Goal: Information Seeking & Learning: Find contact information

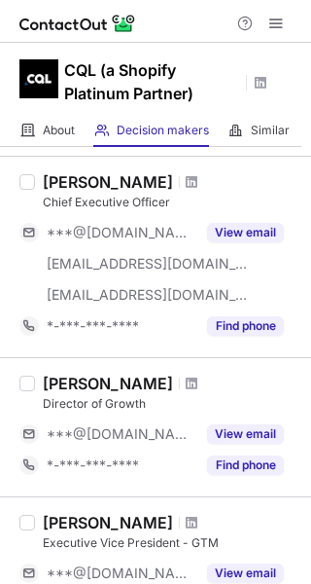
scroll to position [1285, 0]
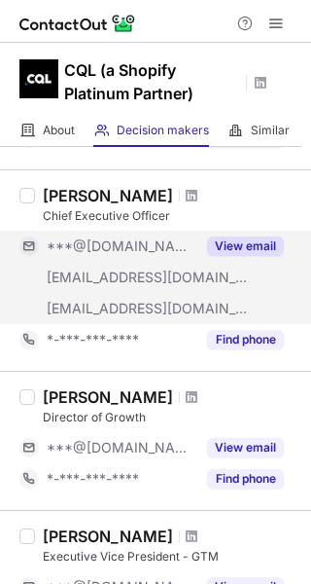
click at [185, 278] on div "***@lyonscg.com" at bounding box center [121, 278] width 149 height 18
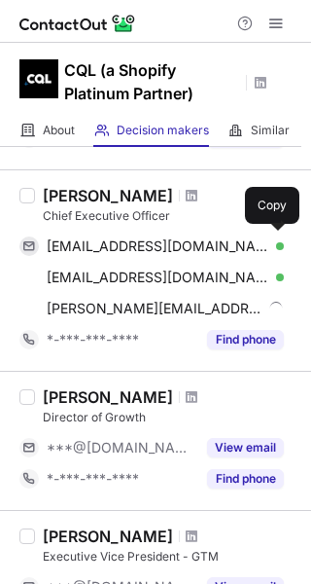
click at [258, 242] on div "dbarrsail@gmail.com Verified" at bounding box center [165, 246] width 237 height 18
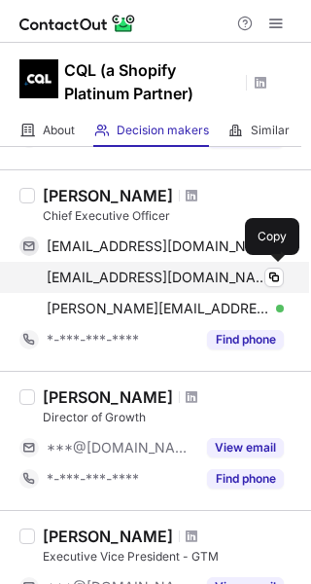
click at [251, 283] on div "dbarr@lyonscg.com Verified" at bounding box center [165, 278] width 237 height 18
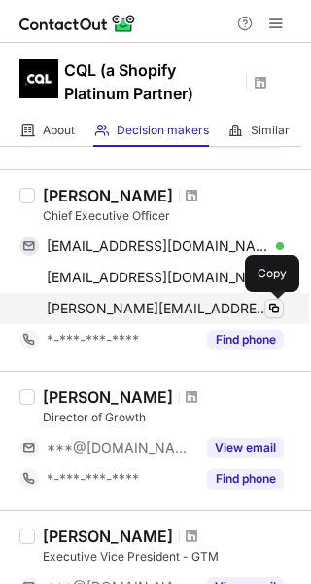
click at [271, 312] on span at bounding box center [275, 309] width 16 height 16
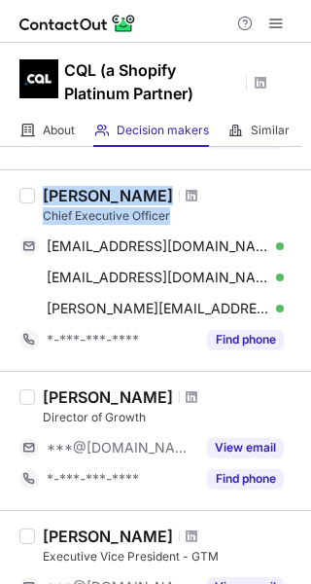
drag, startPoint x: 190, startPoint y: 223, endPoint x: 43, endPoint y: 197, distance: 149.2
click at [43, 197] on div "David Barr Chief Executive Officer" at bounding box center [171, 205] width 257 height 39
copy div "David Barr Chief Executive Officer"
click at [186, 193] on span at bounding box center [192, 196] width 12 height 16
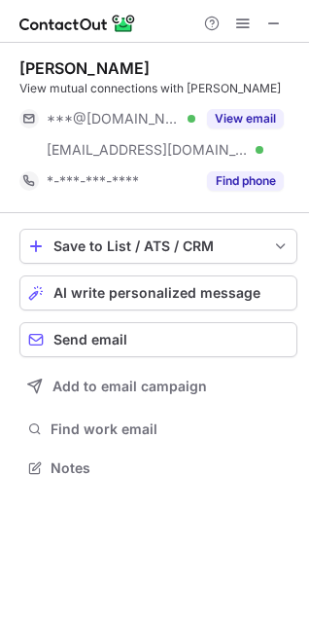
scroll to position [454, 309]
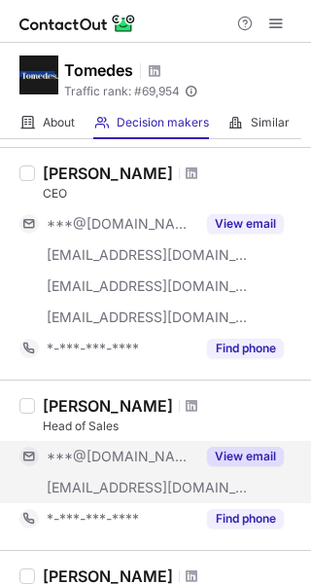
scroll to position [42, 0]
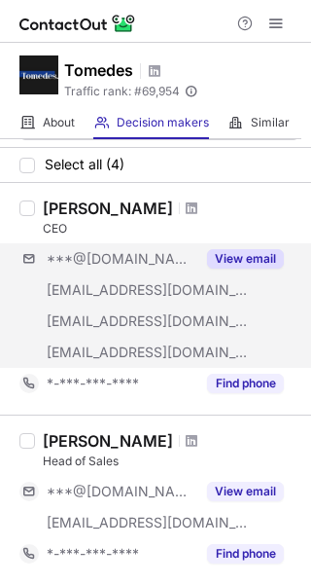
click at [201, 287] on div "***@gmail.com ***@tomedes.com ***@tomedes.com ***@tomedes.com View email" at bounding box center [159, 305] width 280 height 125
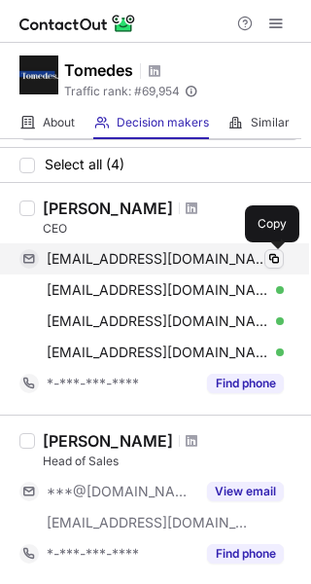
click at [266, 256] on button at bounding box center [274, 258] width 19 height 19
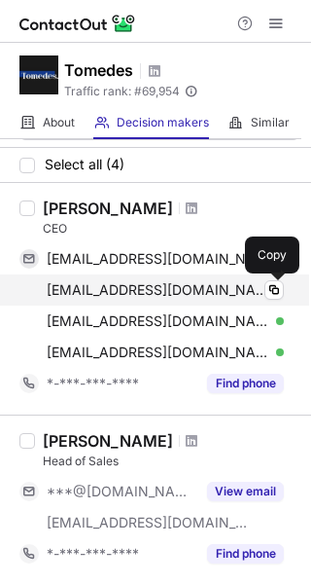
click at [264, 285] on div "support@tomedes.com Verified" at bounding box center [165, 290] width 237 height 18
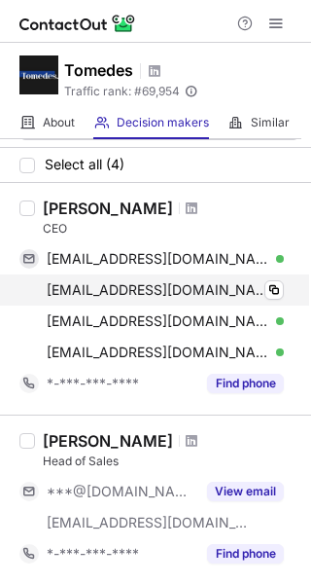
click at [264, 285] on div "support@tomedes.com Verified" at bounding box center [165, 290] width 237 height 18
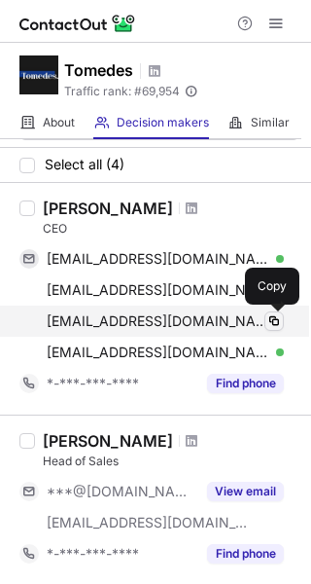
click at [272, 318] on span at bounding box center [275, 321] width 16 height 16
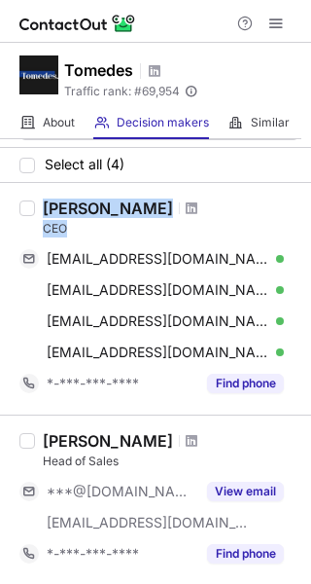
drag, startPoint x: 83, startPoint y: 226, endPoint x: 37, endPoint y: 201, distance: 51.8
click at [37, 201] on div "Ofer Tirosh CEO otirosh@gmail.com Verified Copy support@tomedes.com Verified Co…" at bounding box center [167, 298] width 265 height 200
copy div "Ofer Tirosh CEO"
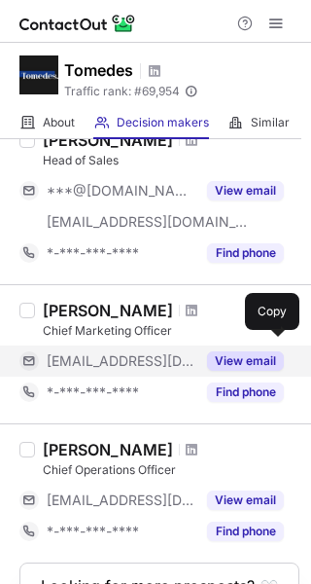
scroll to position [353, 0]
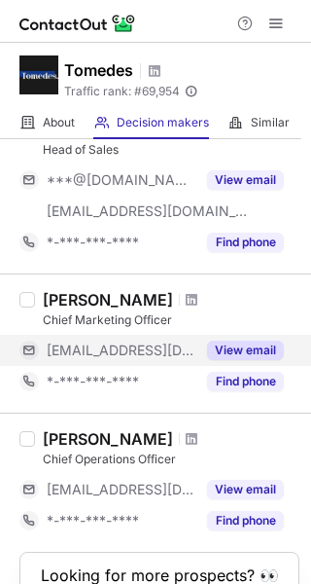
click at [86, 351] on span "***@tomedes.com" at bounding box center [121, 351] width 149 height 18
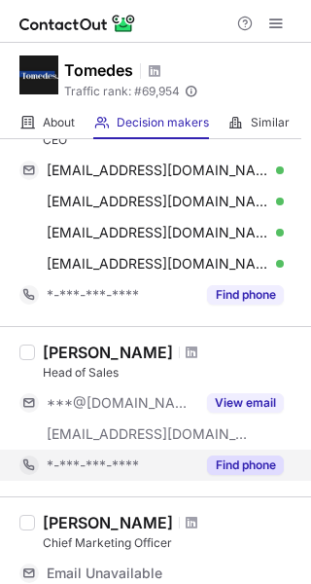
scroll to position [69, 0]
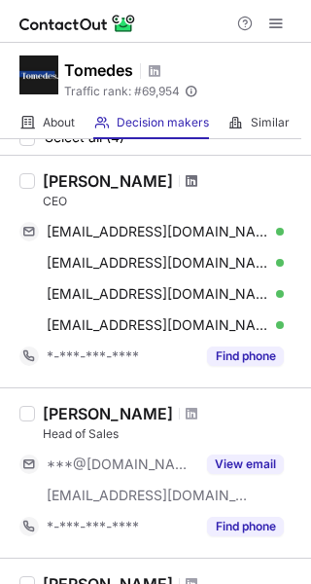
click at [186, 175] on span at bounding box center [192, 181] width 12 height 16
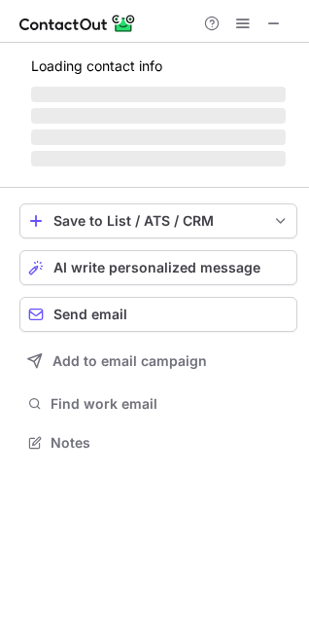
scroll to position [429, 309]
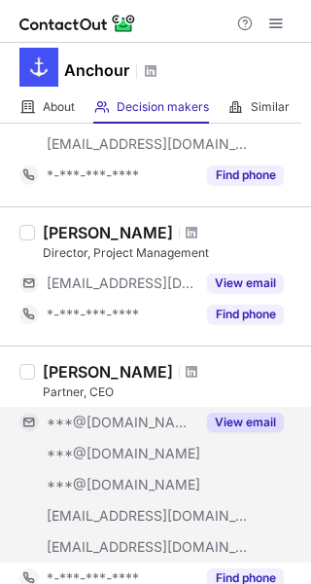
scroll to position [354, 0]
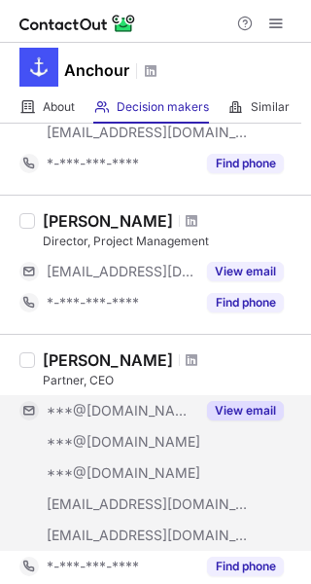
click at [177, 413] on div "***@[DOMAIN_NAME]" at bounding box center [121, 411] width 149 height 18
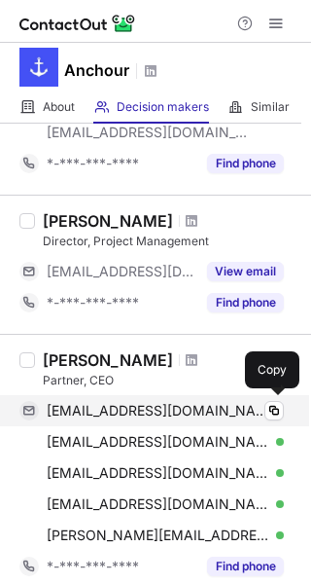
click at [262, 414] on div "stephentgilbert@gmail.com Verified" at bounding box center [165, 411] width 237 height 18
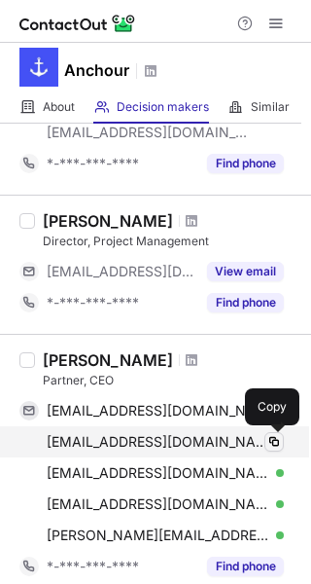
click at [267, 445] on span at bounding box center [275, 442] width 16 height 16
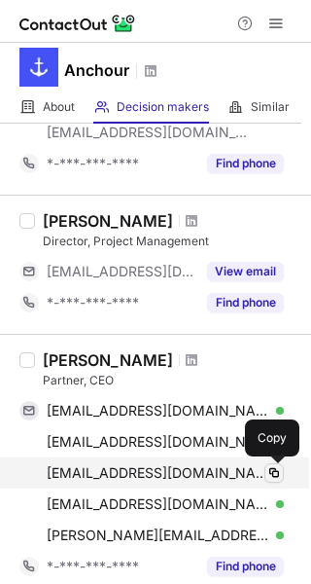
click at [274, 468] on span at bounding box center [275, 473] width 16 height 16
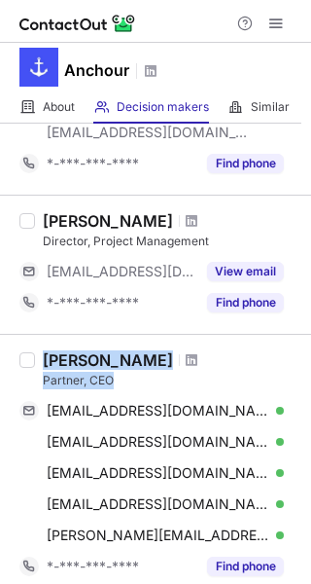
drag, startPoint x: 126, startPoint y: 377, endPoint x: 37, endPoint y: 354, distance: 91.6
click at [37, 354] on div "Stephen Gilbert Partner, CEO stephentgilbert@gmail.com Verified Copy comebackx@…" at bounding box center [167, 466] width 265 height 232
copy div "Stephen Gilbert Partner, CEO"
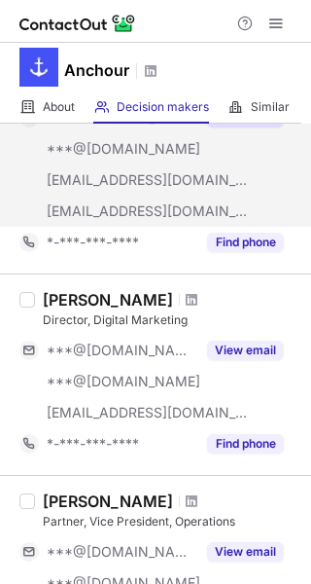
scroll to position [1092, 0]
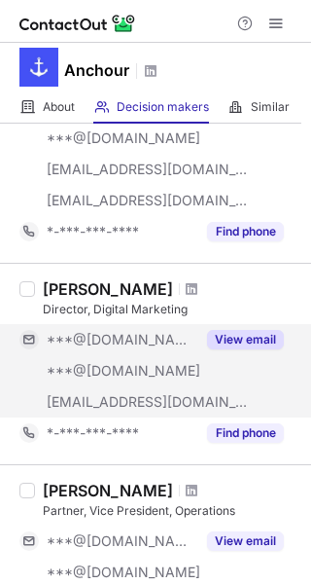
click at [162, 364] on div "***@[DOMAIN_NAME]" at bounding box center [121, 371] width 149 height 18
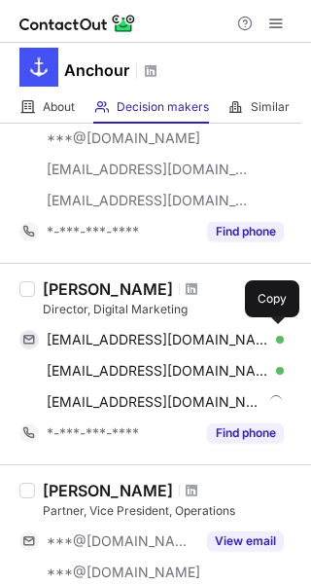
click at [263, 341] on div "apalmer18@gmail.com Verified" at bounding box center [165, 340] width 237 height 18
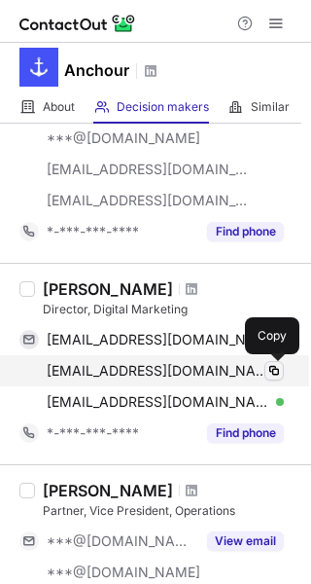
click at [267, 364] on span at bounding box center [275, 371] width 16 height 16
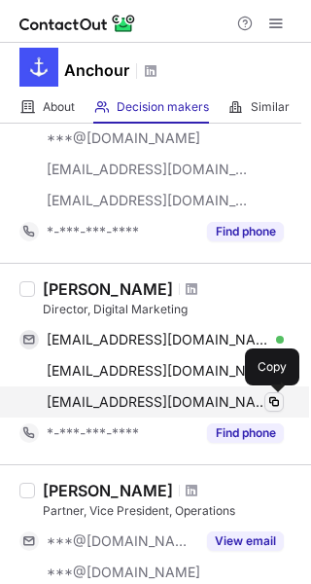
click at [276, 401] on span at bounding box center [275, 402] width 16 height 16
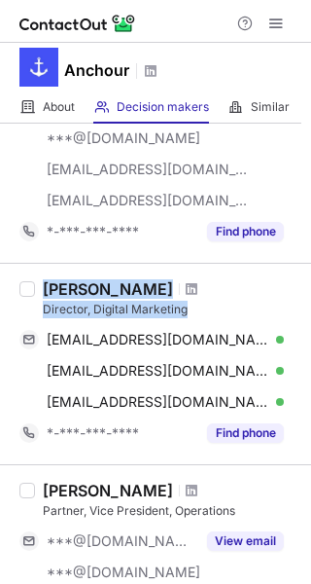
drag, startPoint x: 199, startPoint y: 308, endPoint x: 41, endPoint y: 280, distance: 161.1
click at [41, 280] on div "Alex Palmer Director, Digital Marketing apalmer18@gmail.com Verified Copy xlind…" at bounding box center [167, 363] width 265 height 169
copy div "Alex Palmer Director, Digital Marketing"
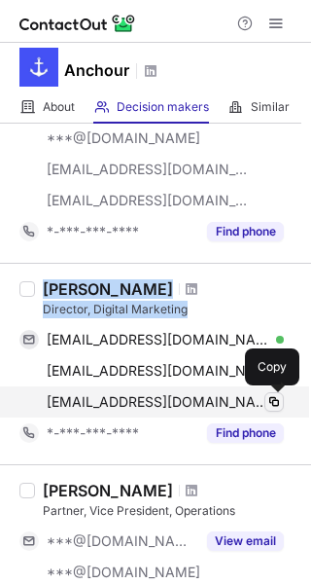
click at [281, 410] on button at bounding box center [274, 401] width 19 height 19
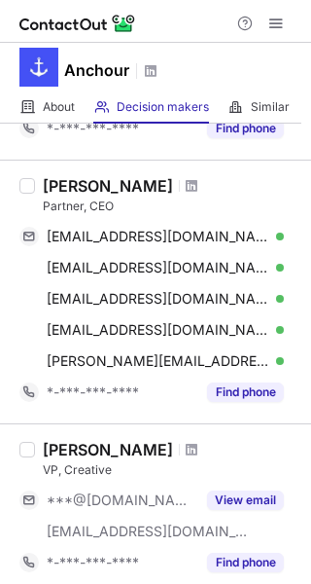
scroll to position [509, 0]
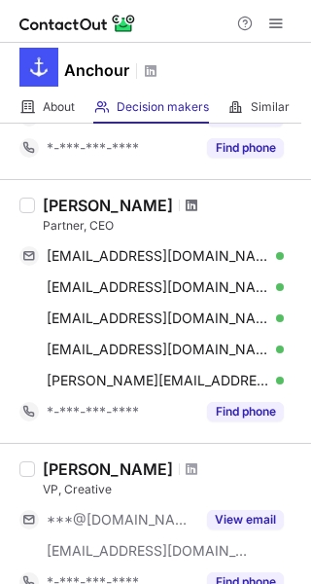
click at [186, 207] on span at bounding box center [192, 206] width 12 height 16
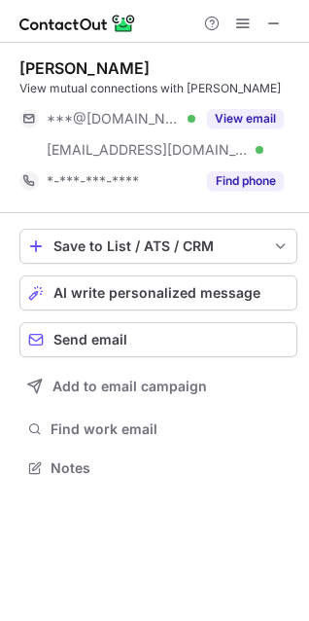
scroll to position [454, 309]
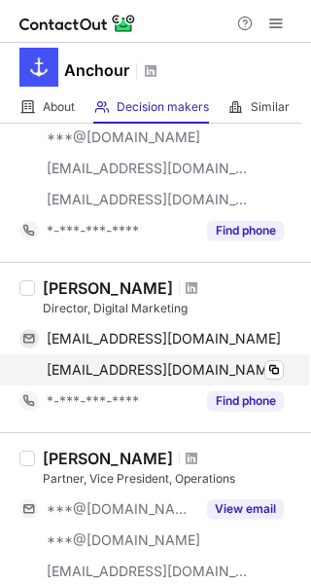
scroll to position [1096, 0]
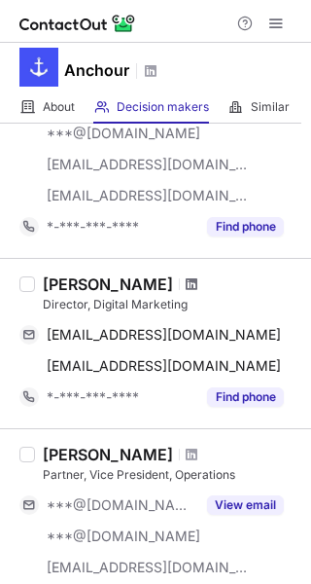
click at [186, 280] on span at bounding box center [192, 284] width 12 height 16
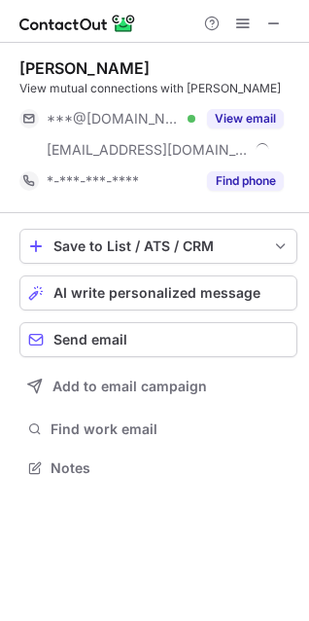
scroll to position [454, 309]
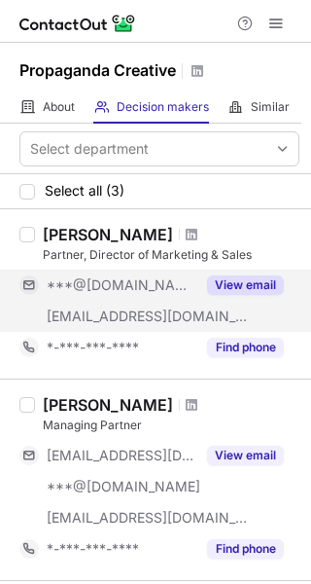
click at [187, 305] on div "[EMAIL_ADDRESS][DOMAIN_NAME]" at bounding box center [107, 316] width 176 height 31
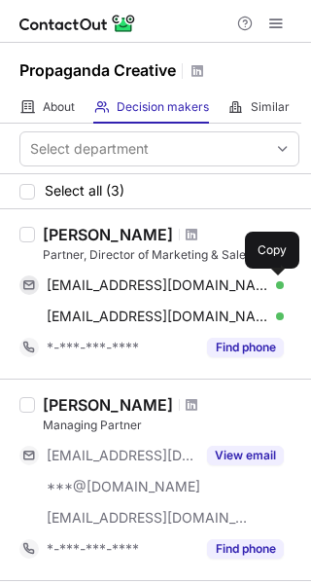
click at [269, 280] on span at bounding box center [275, 285] width 16 height 16
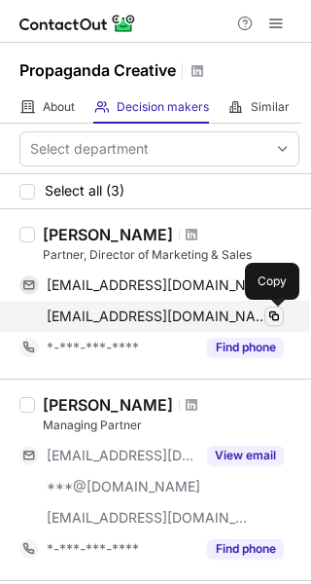
click at [277, 318] on span at bounding box center [275, 316] width 16 height 16
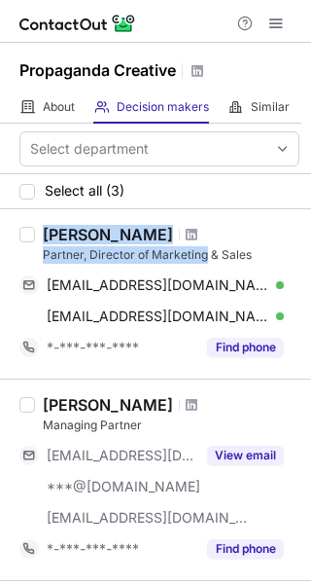
drag, startPoint x: 205, startPoint y: 250, endPoint x: 42, endPoint y: 216, distance: 167.0
click at [42, 216] on div "[PERSON_NAME] Partner, Director of Marketing & Sales [EMAIL_ADDRESS][DOMAIN_NAM…" at bounding box center [155, 293] width 311 height 169
copy div "[PERSON_NAME] Partner, Director of Marketing"
click at [186, 236] on span at bounding box center [192, 235] width 12 height 16
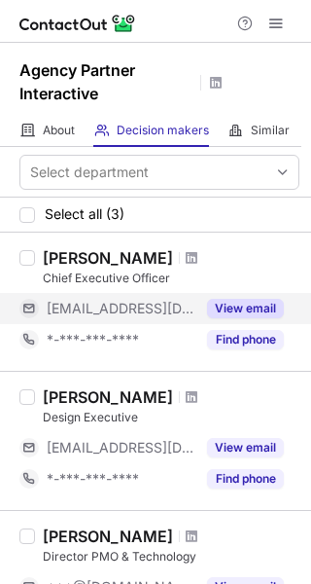
click at [175, 310] on span "[EMAIL_ADDRESS][DOMAIN_NAME]" at bounding box center [121, 309] width 149 height 18
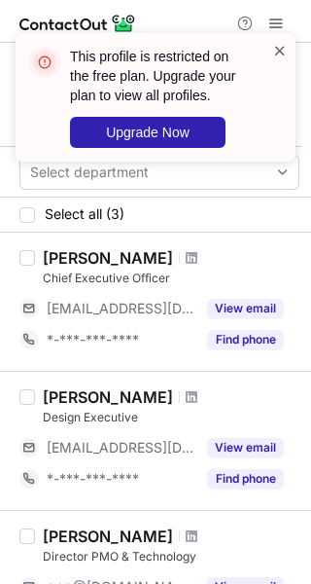
click at [279, 52] on span at bounding box center [280, 50] width 16 height 19
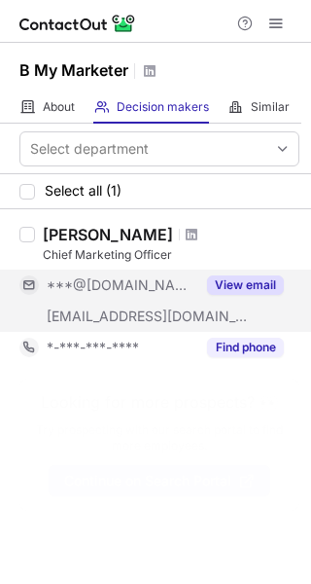
click at [149, 277] on div "***@[DOMAIN_NAME]" at bounding box center [121, 285] width 149 height 18
